Goal: Find specific page/section: Locate a particular part of the current website

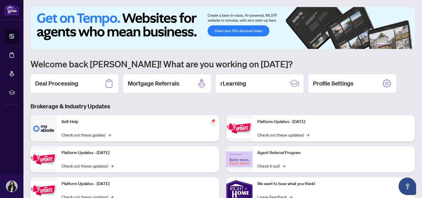
click at [70, 77] on div "Deal Processing" at bounding box center [74, 83] width 88 height 19
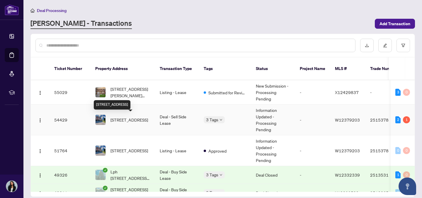
click at [132, 120] on span "815 Banks Cres, Milton, Ontario L9T 9A3, Canada" at bounding box center [129, 120] width 38 height 6
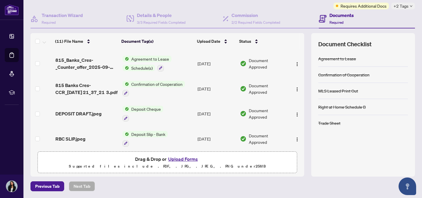
scroll to position [171, 0]
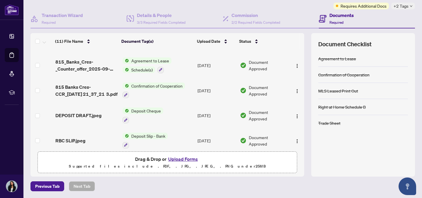
click at [82, 60] on span "815_Banks_Cres-_Counter_offer_2025-09-21_21_37_14 1.pdf" at bounding box center [86, 65] width 62 height 14
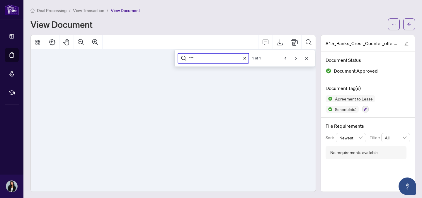
scroll to position [2629, 0]
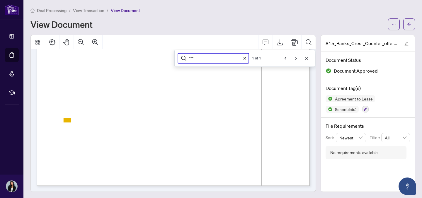
type input "***"
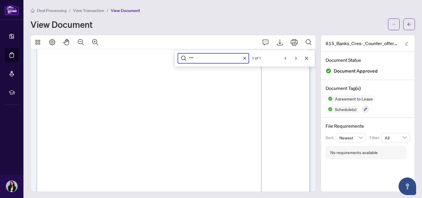
scroll to position [2406, 0]
click at [305, 59] on icon "Cancel" at bounding box center [306, 58] width 5 height 5
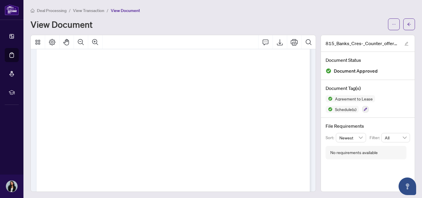
scroll to position [0, 0]
